Goal: Find specific page/section: Find specific page/section

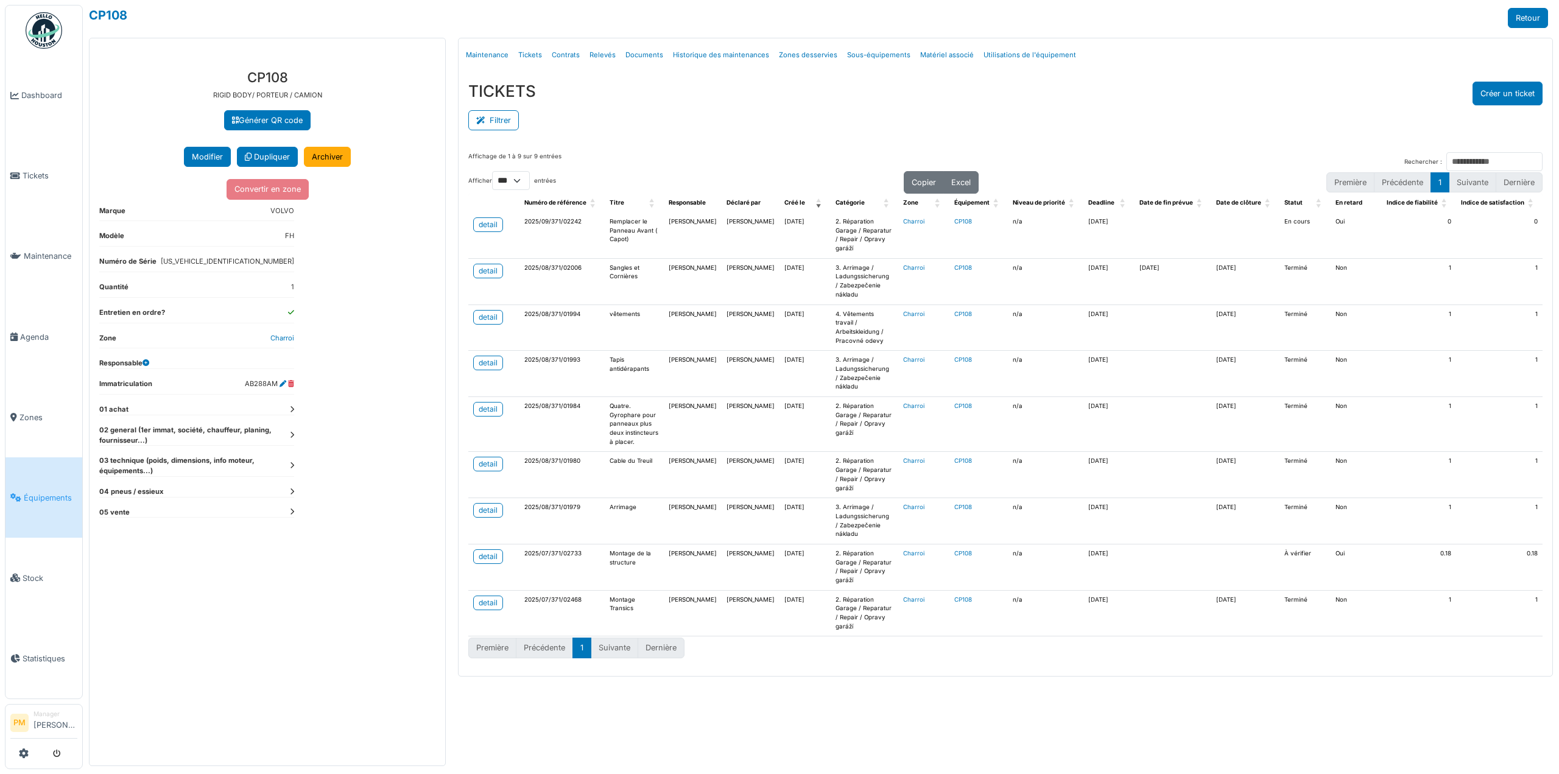
select select "***"
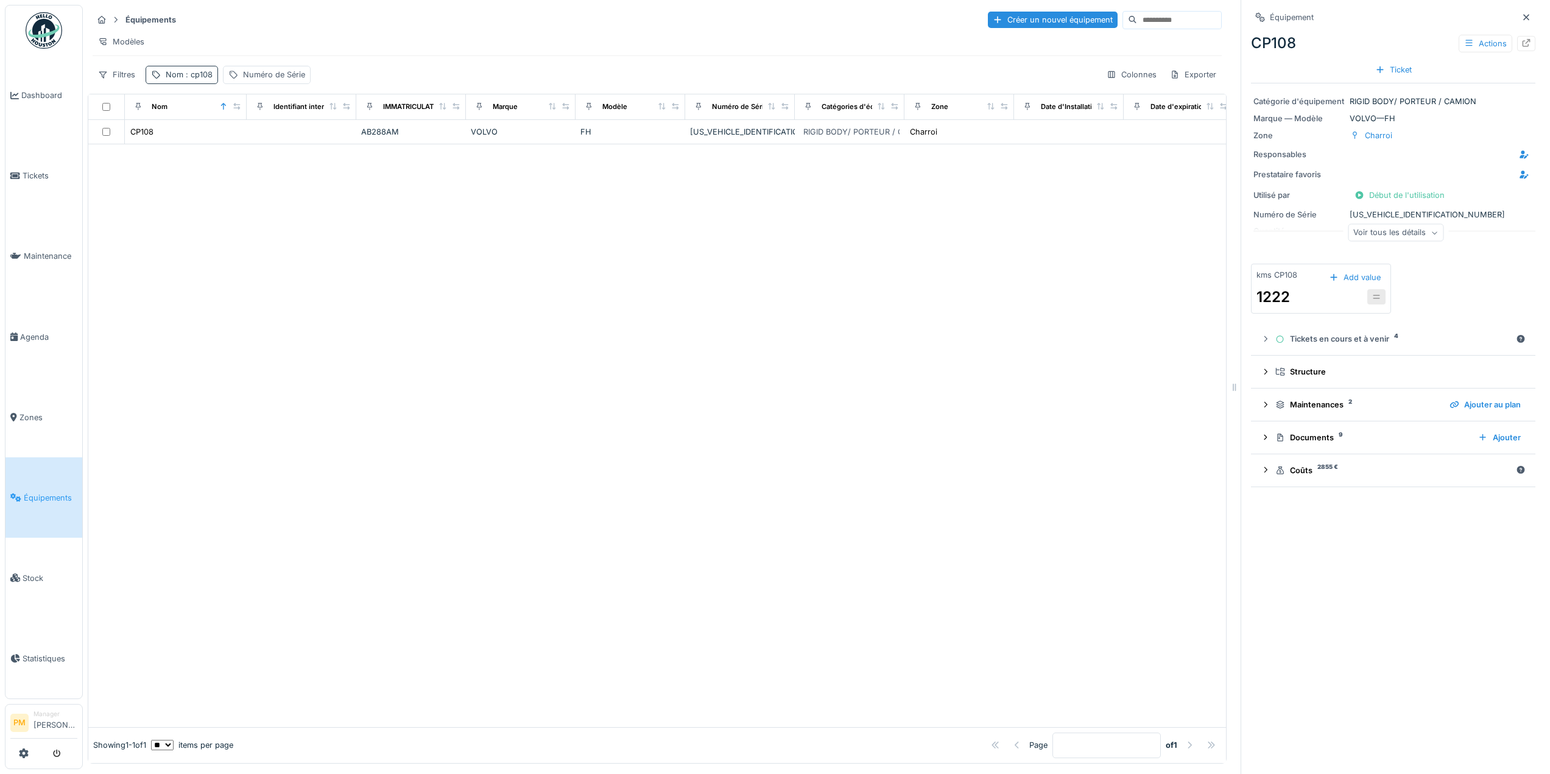
click at [186, 79] on span ": cp108" at bounding box center [197, 74] width 29 height 9
click at [267, 77] on div "Numéro de Série" at bounding box center [267, 75] width 88 height 18
click at [213, 83] on div "Nom : cp108" at bounding box center [182, 75] width 72 height 18
click at [272, 121] on div "Supprimer" at bounding box center [241, 116] width 63 height 16
click at [239, 83] on div "Filtres Numéro de Série Colonnes Exporter" at bounding box center [657, 75] width 1129 height 18
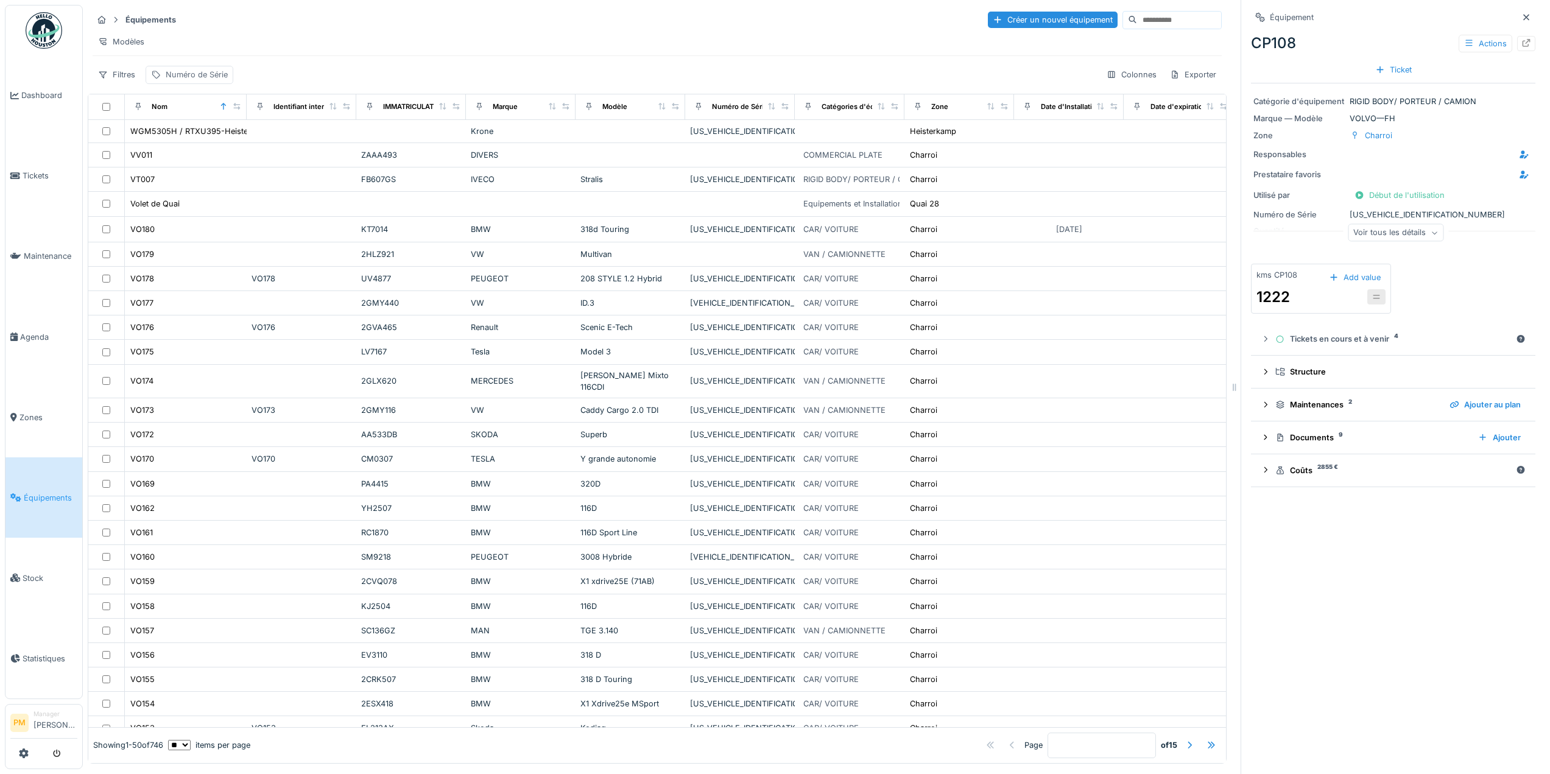
click at [225, 80] on div "Numéro de Série" at bounding box center [197, 75] width 62 height 12
click at [223, 139] on label "Numéro de Série" at bounding box center [197, 142] width 82 height 15
click at [223, 139] on Série_YzMzM "Numéro de Série" at bounding box center [234, 143] width 167 height 26
type Série_YzMzM "******"
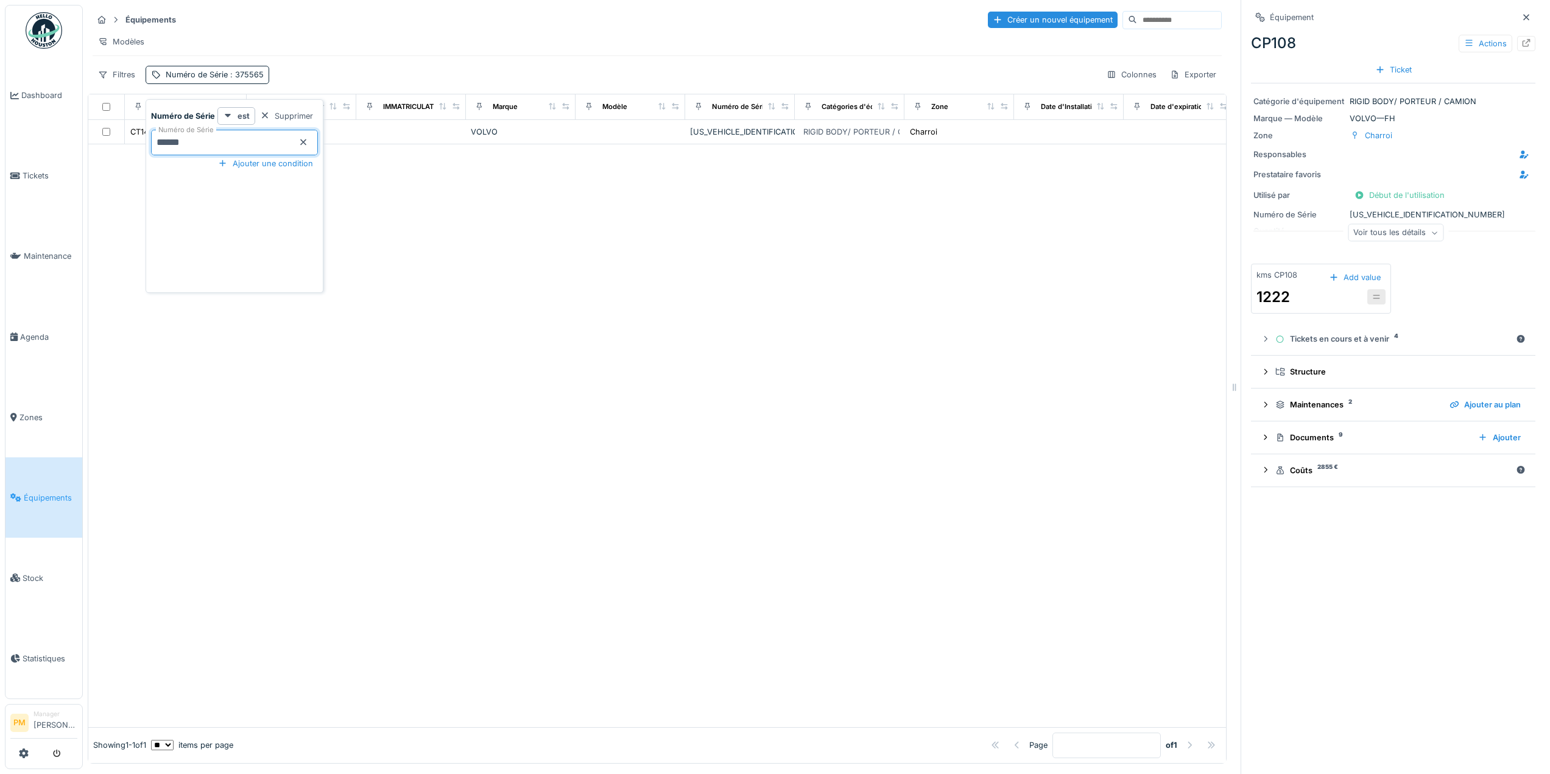
click at [635, 333] on div at bounding box center [657, 435] width 1138 height 583
click at [749, 371] on div at bounding box center [657, 435] width 1138 height 583
click at [1521, 21] on icon at bounding box center [1526, 17] width 10 height 8
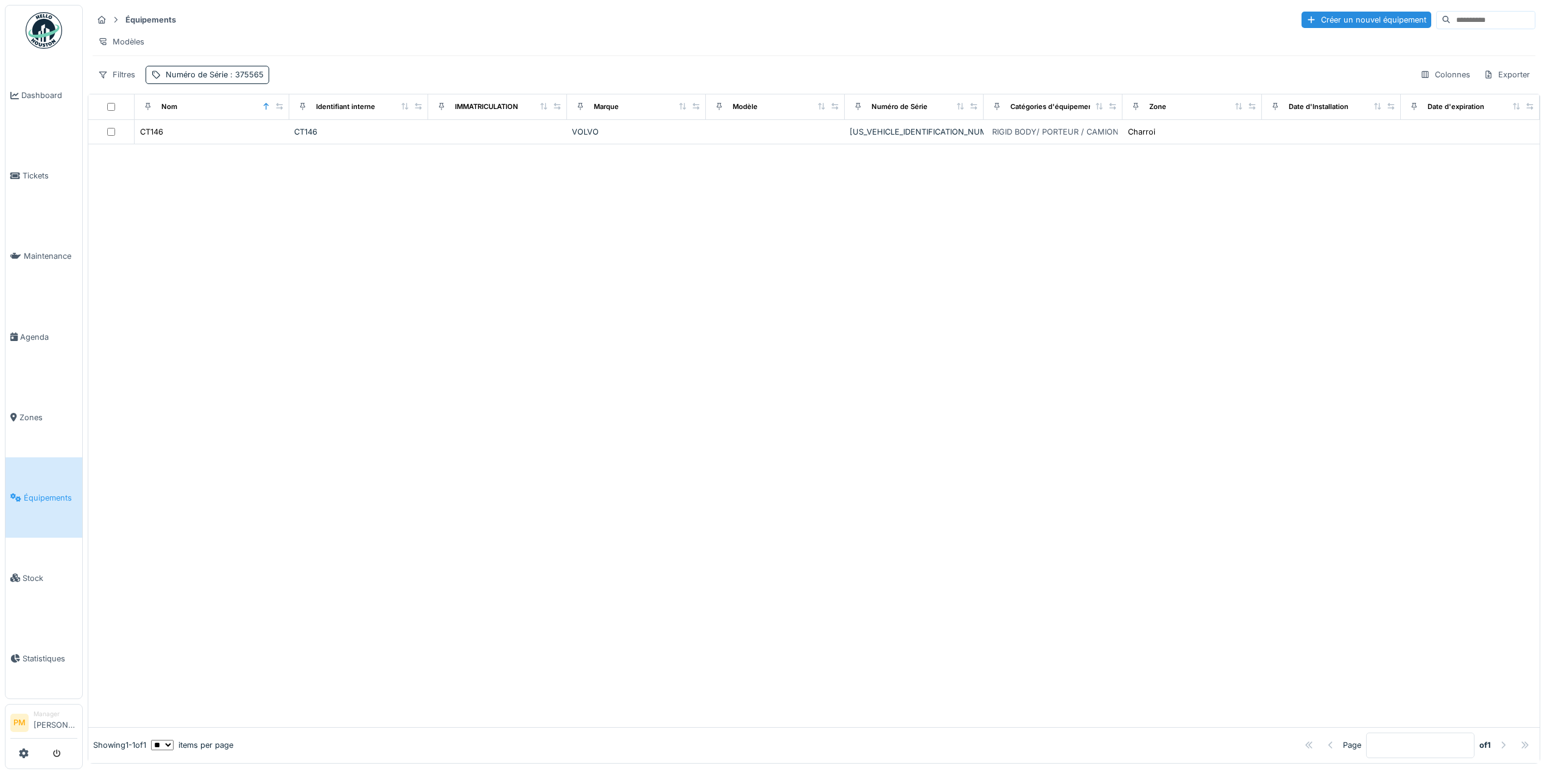
click at [440, 83] on div "Filtres Numéro de Série : 375565 Colonnes Exporter" at bounding box center [814, 75] width 1443 height 18
click at [312, 223] on div at bounding box center [813, 435] width 1451 height 583
click at [331, 253] on div at bounding box center [813, 435] width 1451 height 583
click at [273, 196] on div at bounding box center [813, 435] width 1451 height 583
